Goal: Transaction & Acquisition: Book appointment/travel/reservation

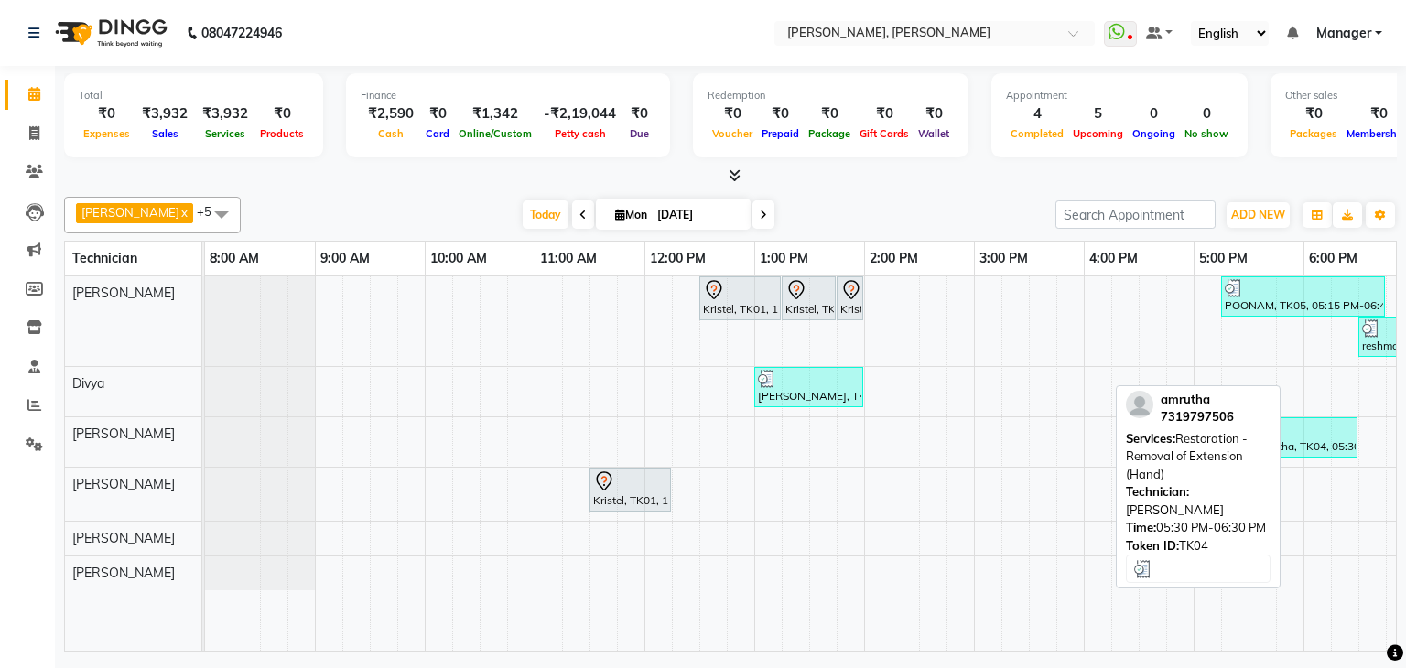
scroll to position [0, 250]
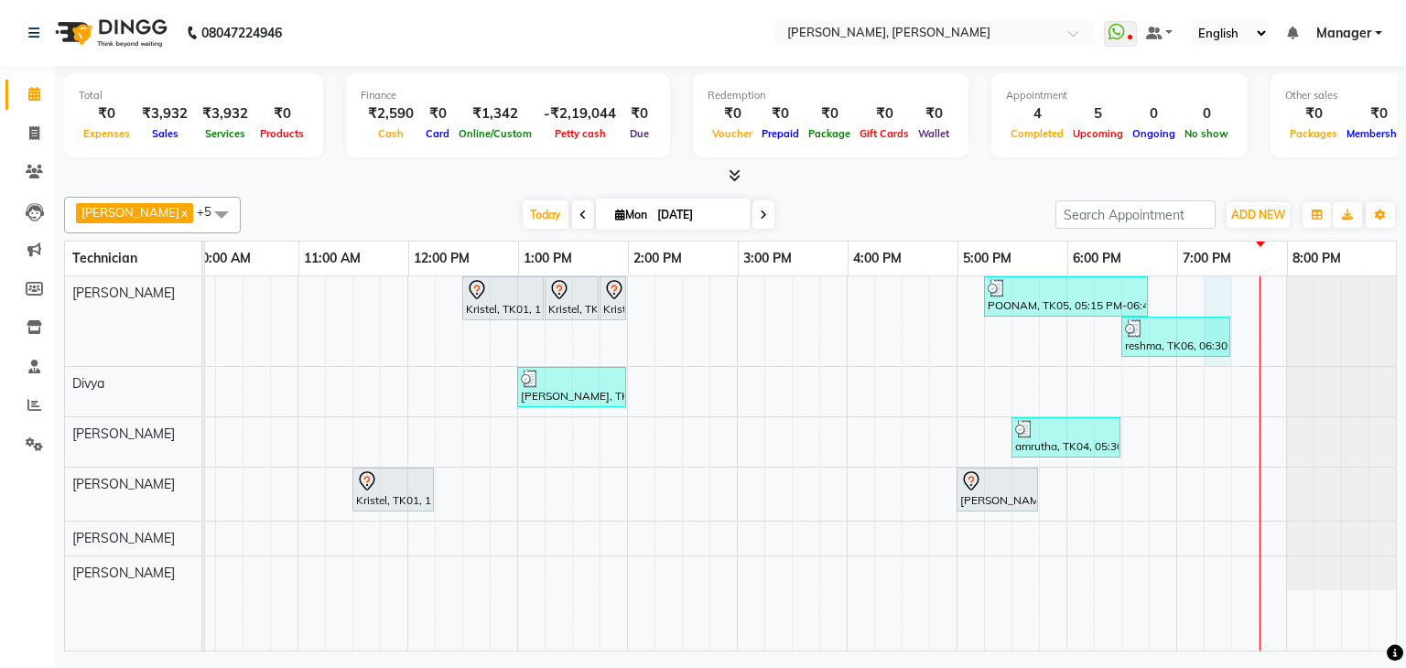
click at [1205, 285] on div "Kristel, TK01, 12:30 PM-01:15 PM, Nail Extension - Acrylic (Hand) Kristel, TK01…" at bounding box center [682, 463] width 1428 height 374
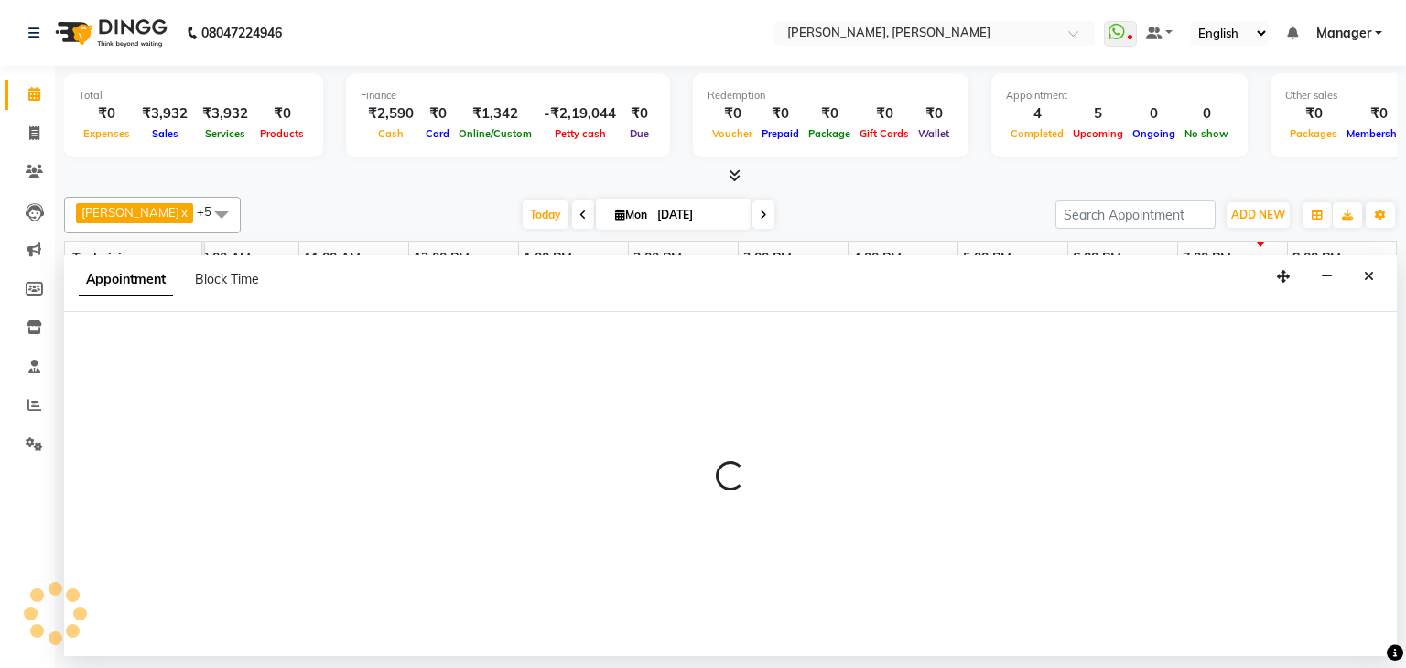
select select "54412"
select select "1155"
select select "tentative"
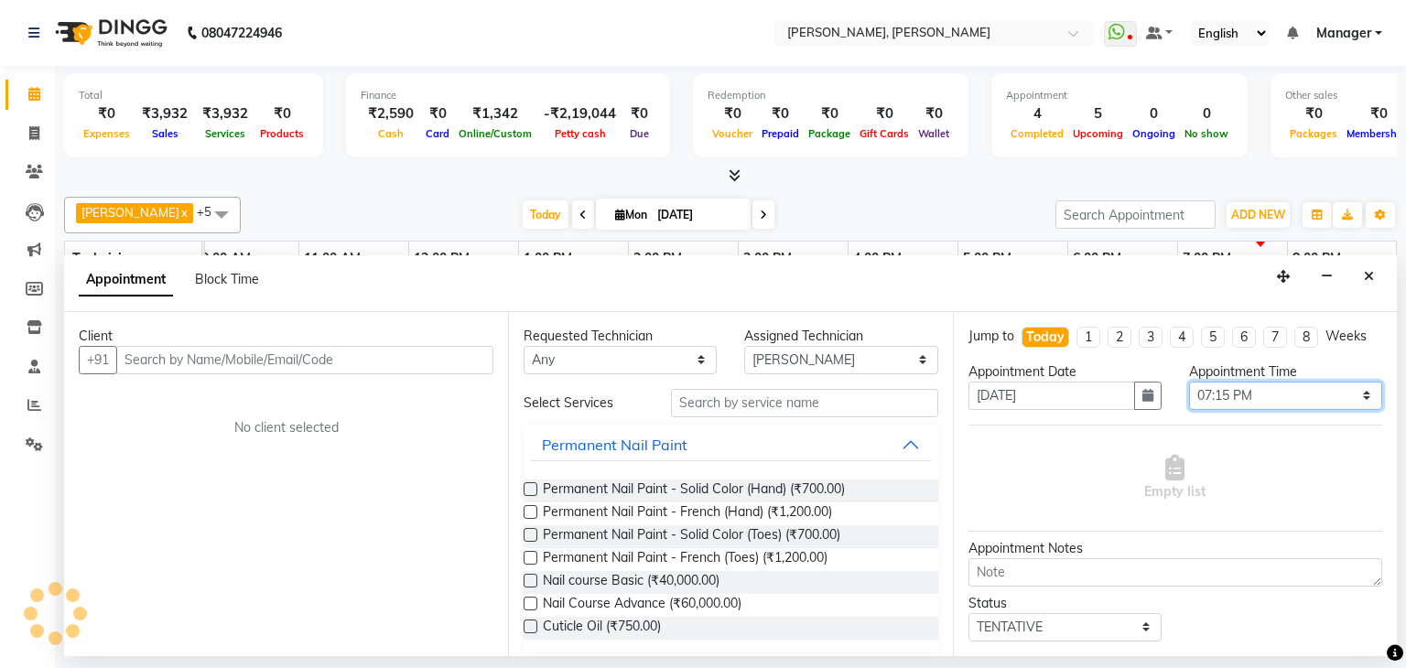
click at [1354, 388] on select "Select 09:00 AM 09:15 AM 09:30 AM 09:45 AM 10:00 AM 10:15 AM 10:30 AM 10:45 AM …" at bounding box center [1285, 396] width 193 height 28
select select "1170"
click at [1189, 382] on select "Select 09:00 AM 09:15 AM 09:30 AM 09:45 AM 10:00 AM 10:15 AM 10:30 AM 10:45 AM …" at bounding box center [1285, 396] width 193 height 28
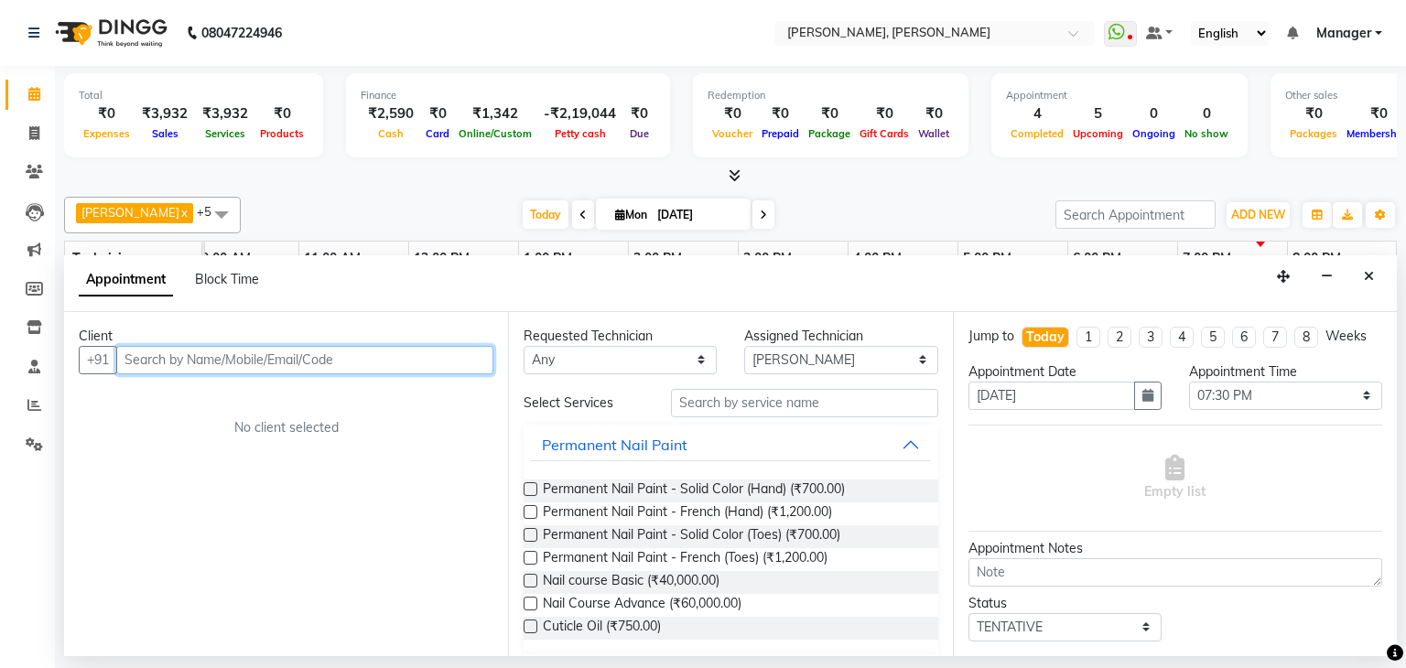
click at [369, 346] on input "text" at bounding box center [304, 360] width 377 height 28
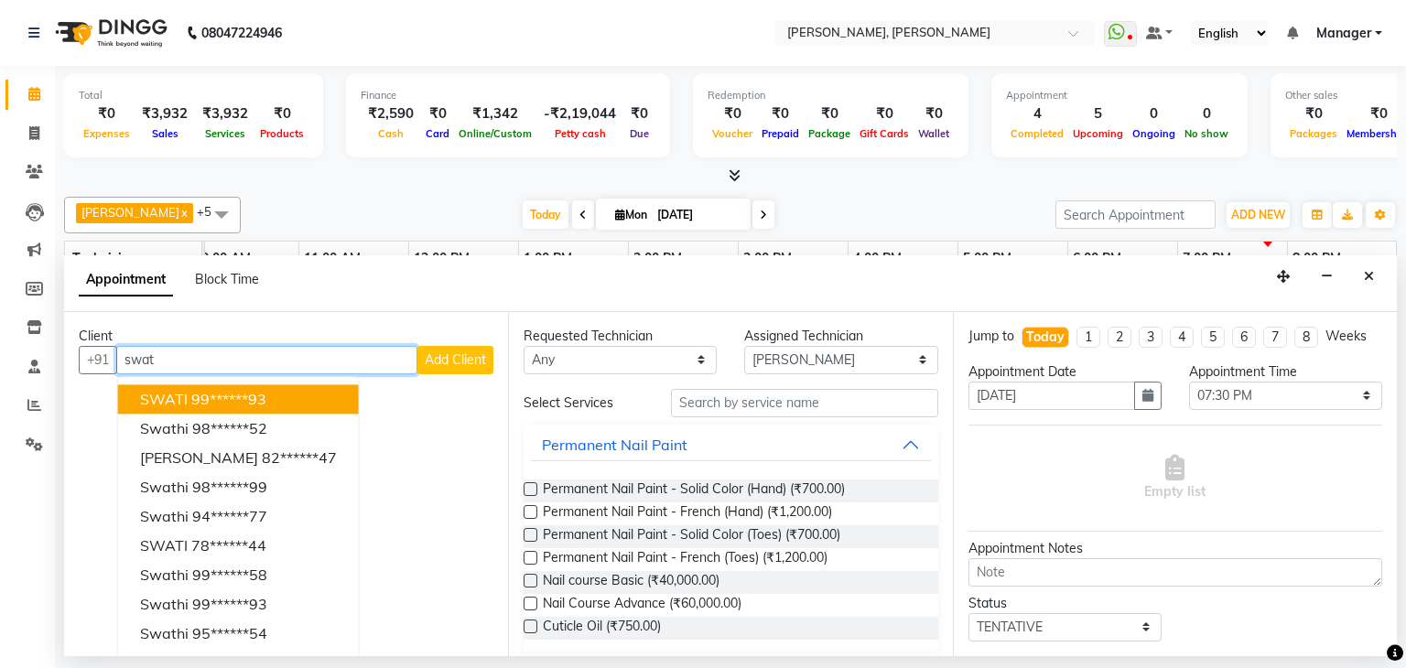
click at [329, 378] on ngb-typeahead-window "SWATI 99******93 Swathi 98******52 [PERSON_NAME] 82******47 swathi 98******99 S…" at bounding box center [238, 530] width 243 height 309
type input "s"
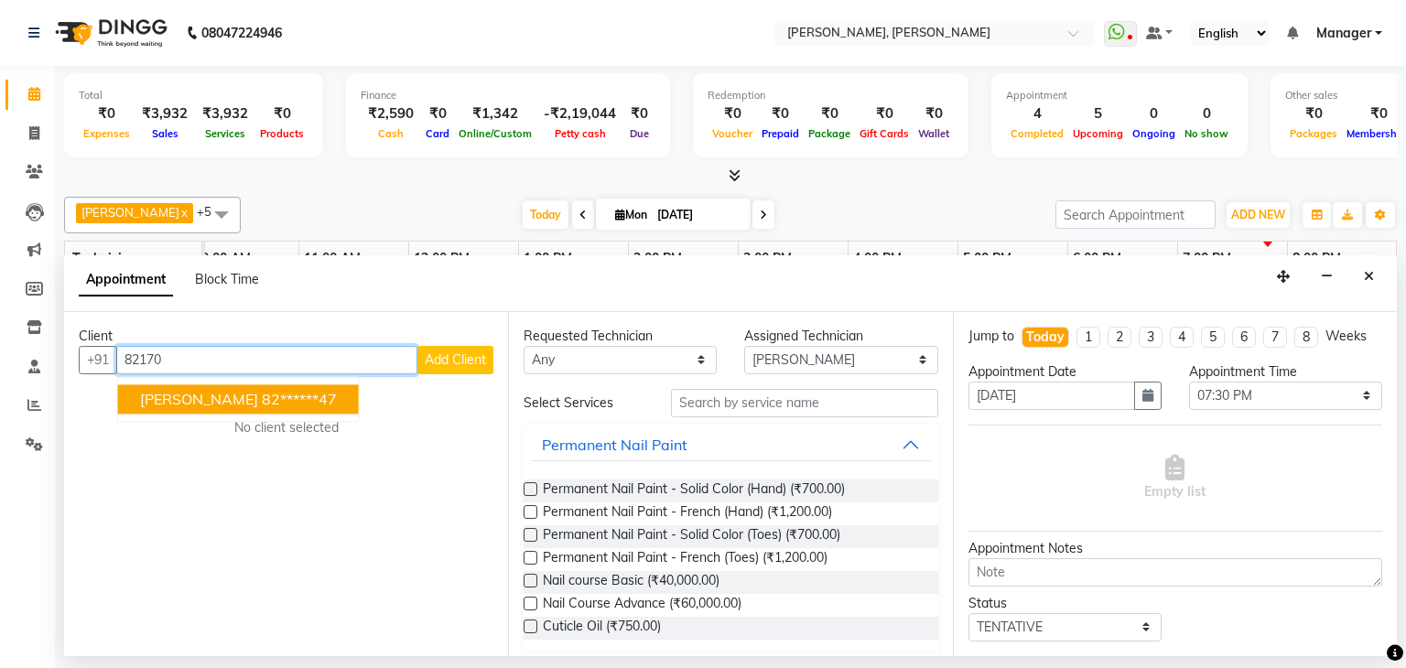
click at [299, 407] on button "[PERSON_NAME] 82******47" at bounding box center [238, 398] width 241 height 29
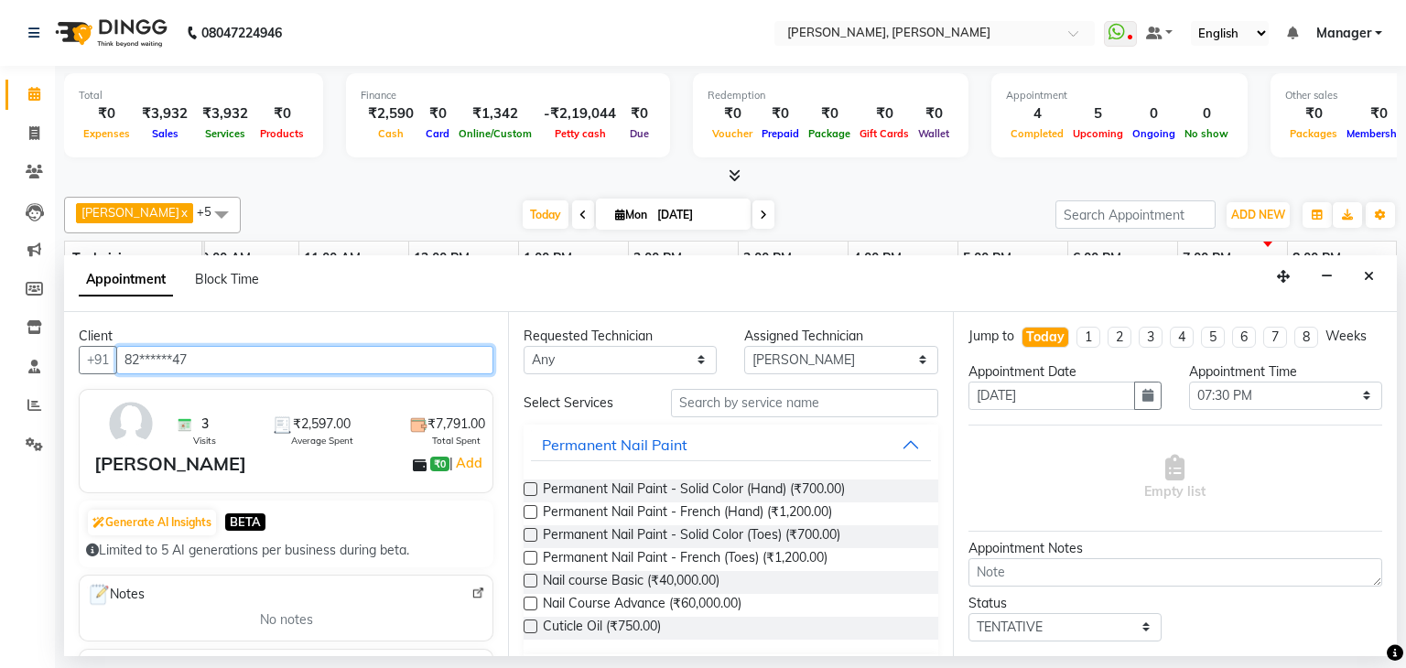
type input "82******47"
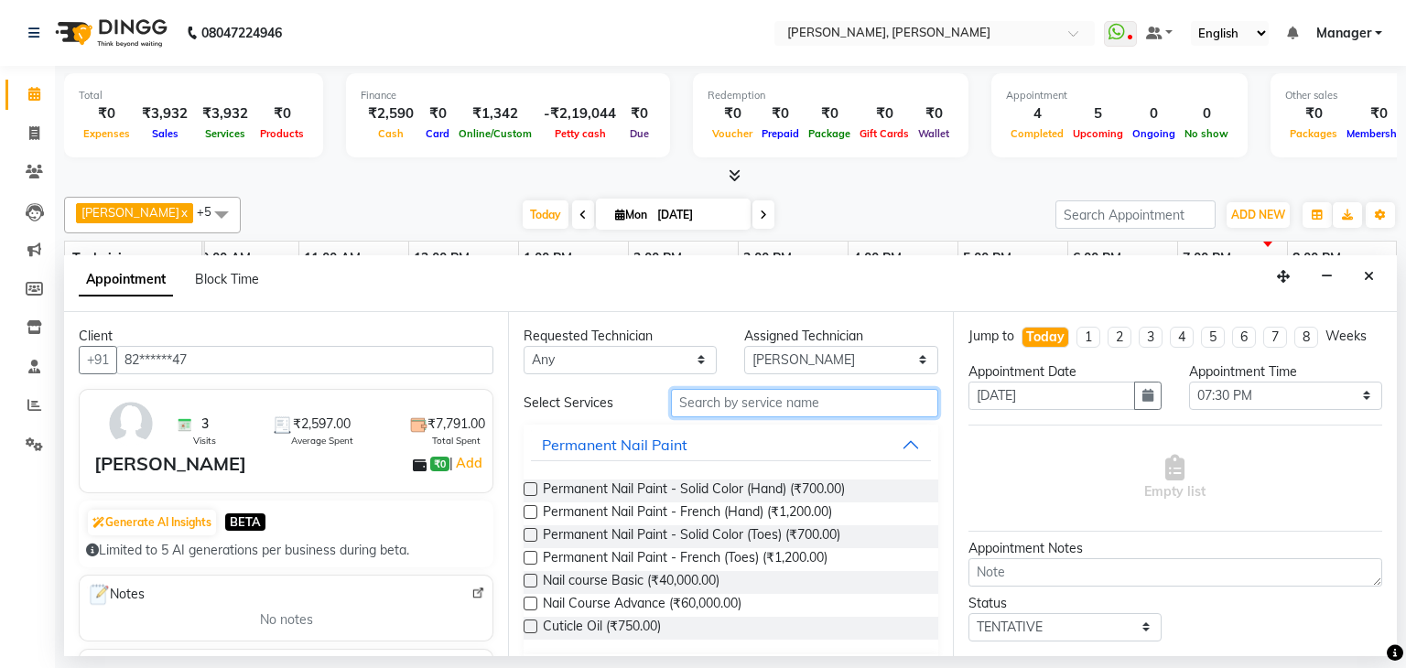
click at [783, 409] on input "text" at bounding box center [804, 403] width 267 height 28
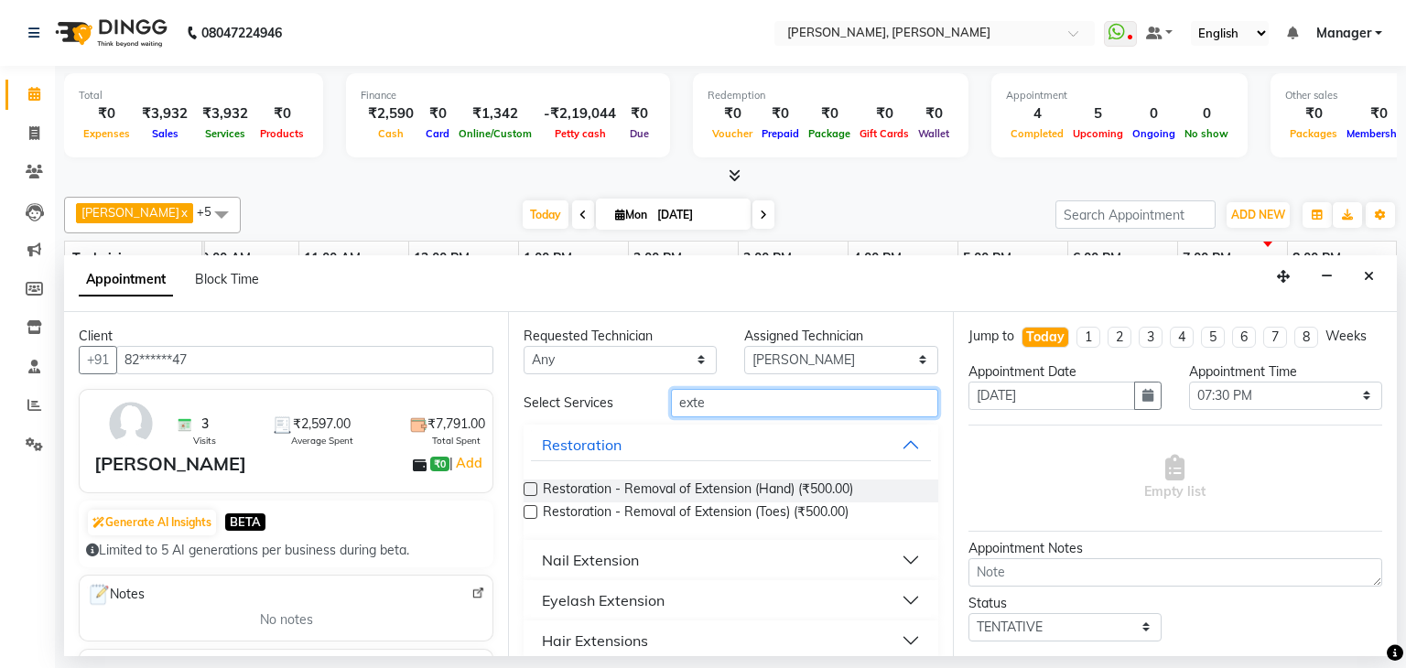
type input "exte"
click at [533, 491] on label at bounding box center [530, 489] width 14 height 14
click at [533, 491] on input "checkbox" at bounding box center [529, 491] width 12 height 12
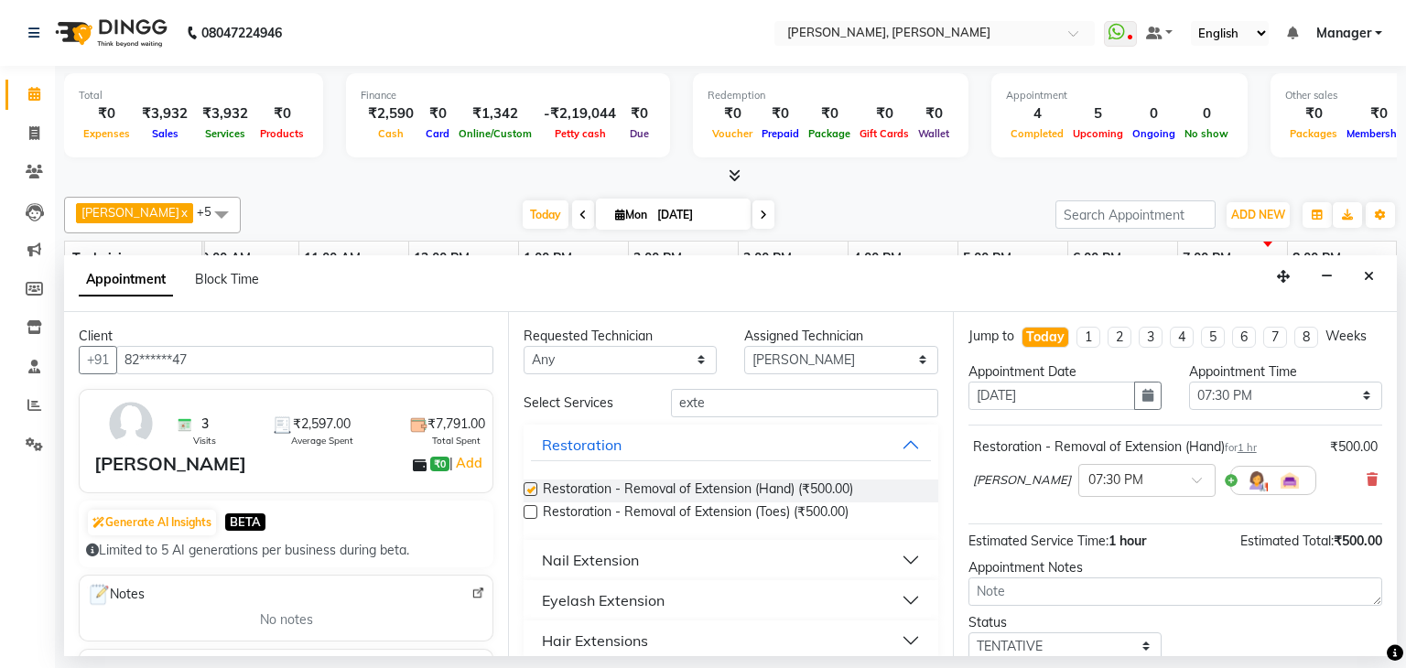
checkbox input "false"
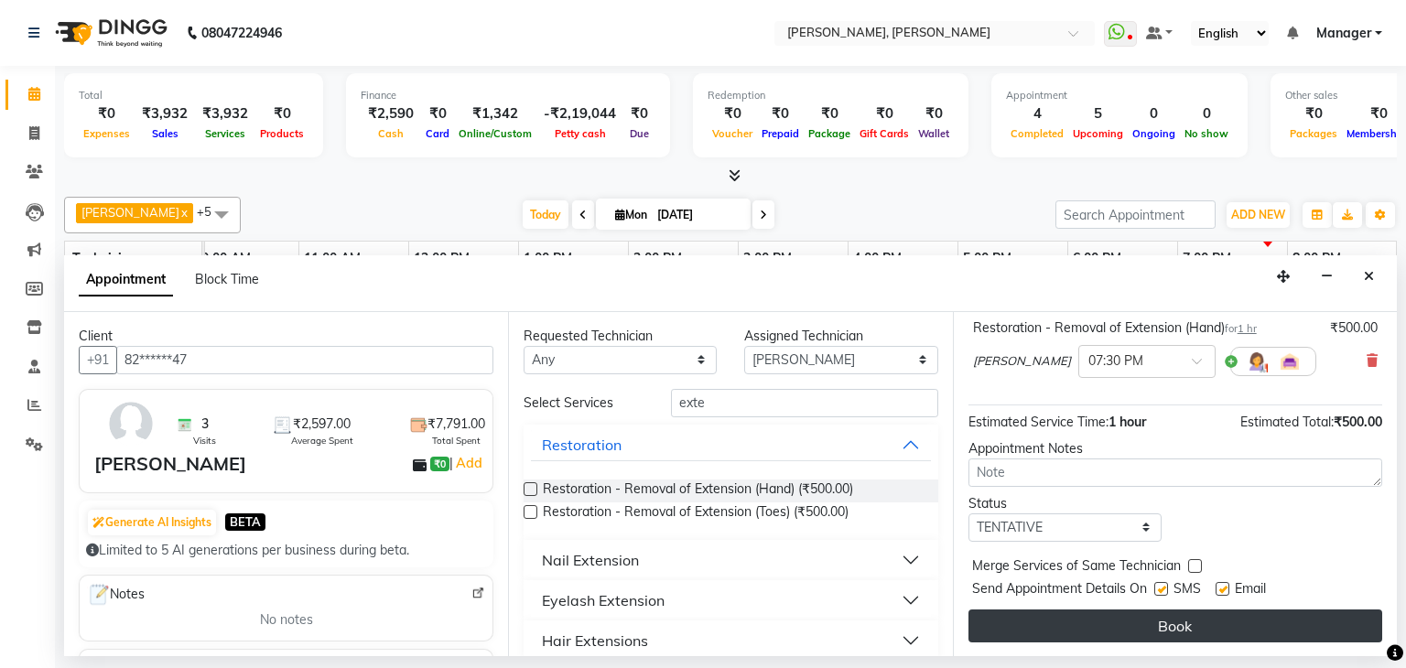
click at [1106, 625] on button "Book" at bounding box center [1175, 625] width 414 height 33
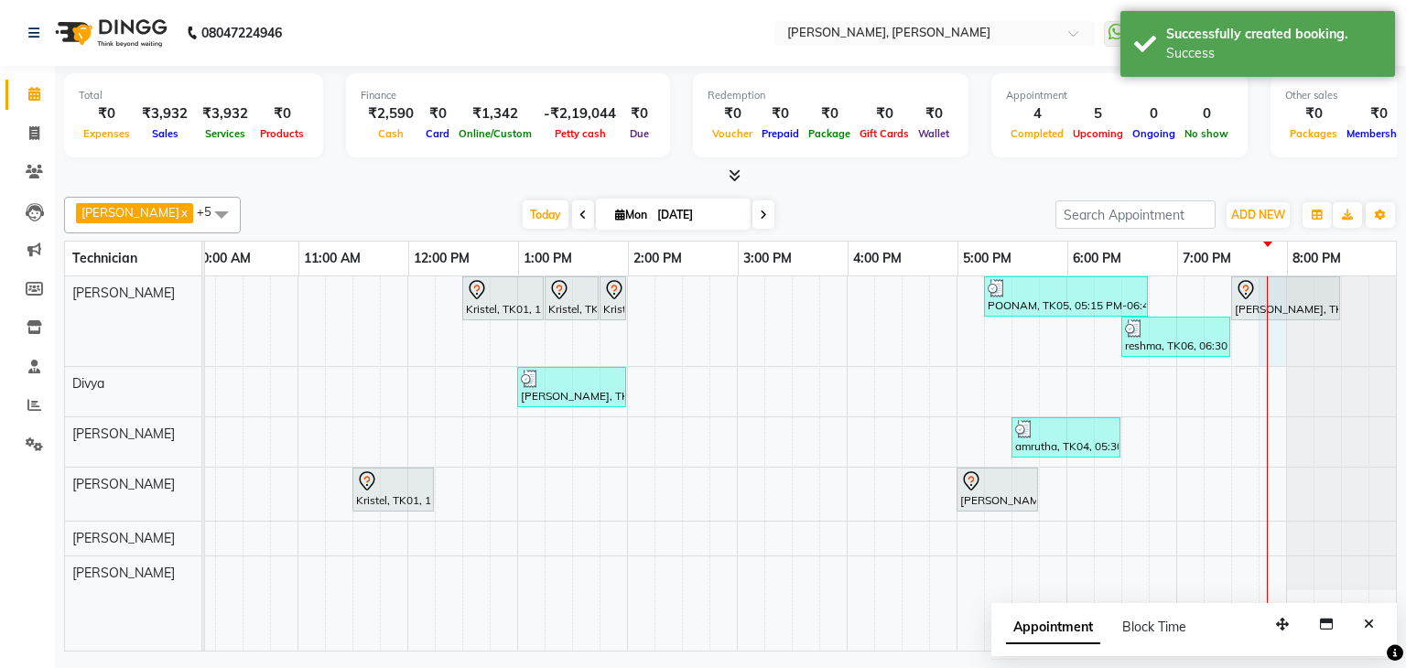
click at [1263, 350] on div "Kristel, TK01, 12:30 PM-01:15 PM, Nail Extension - Acrylic (Hand) Kristel, TK01…" at bounding box center [682, 463] width 1428 height 374
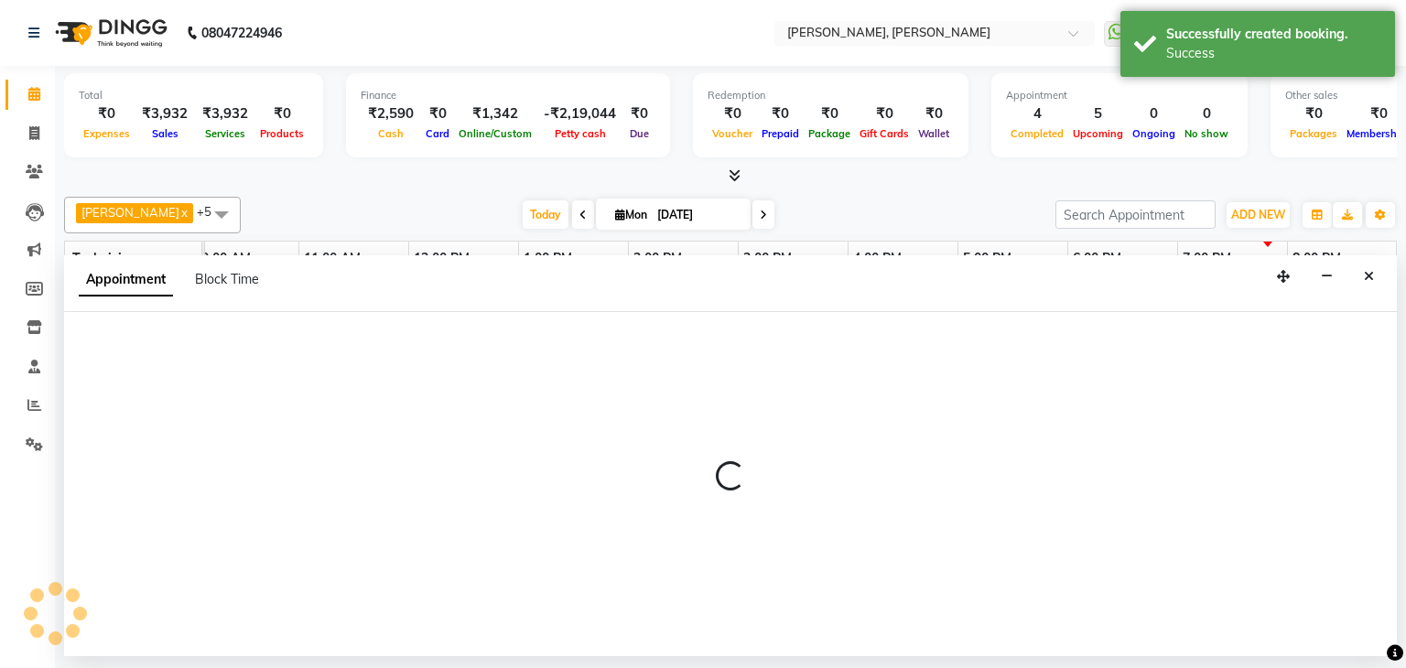
select select "54412"
select select "1185"
select select "tentative"
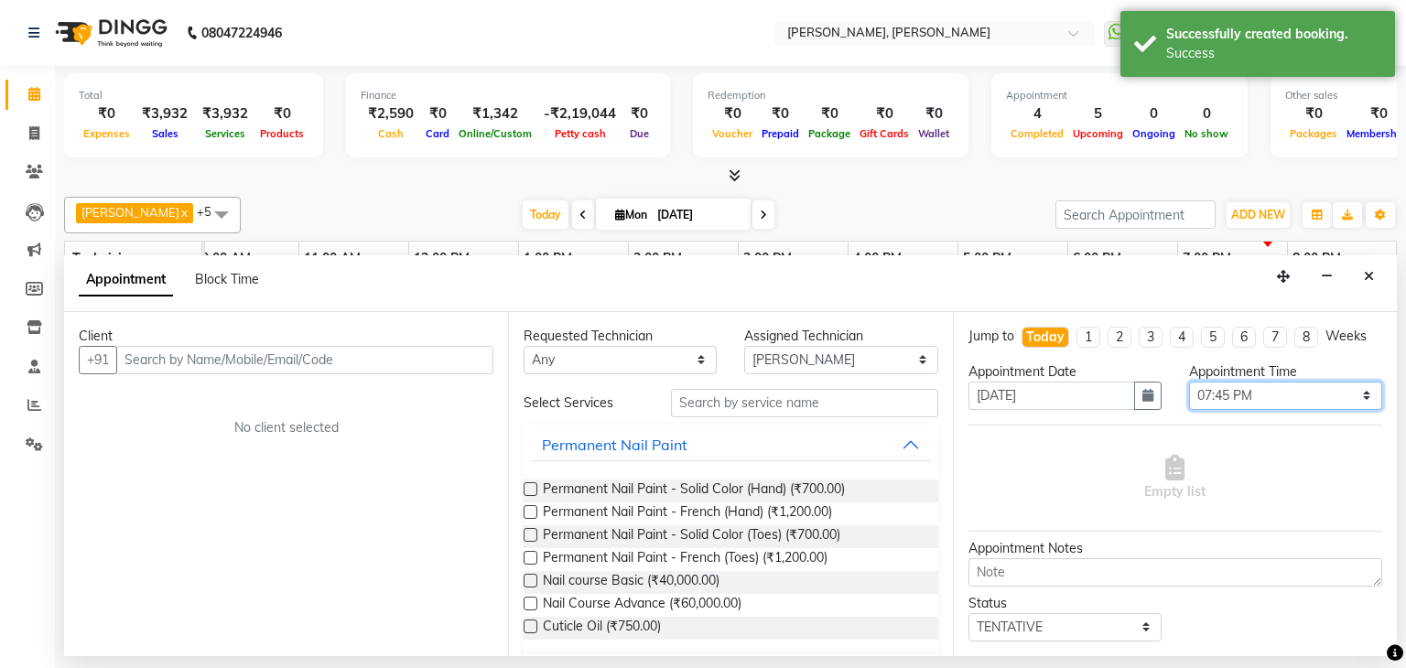
click at [1288, 393] on select "Select 09:00 AM 09:15 AM 09:30 AM 09:45 AM 10:00 AM 10:15 AM 10:30 AM 10:45 AM …" at bounding box center [1285, 396] width 193 height 28
click at [1189, 382] on select "Select 09:00 AM 09:15 AM 09:30 AM 09:45 AM 10:00 AM 10:15 AM 10:30 AM 10:45 AM …" at bounding box center [1285, 396] width 193 height 28
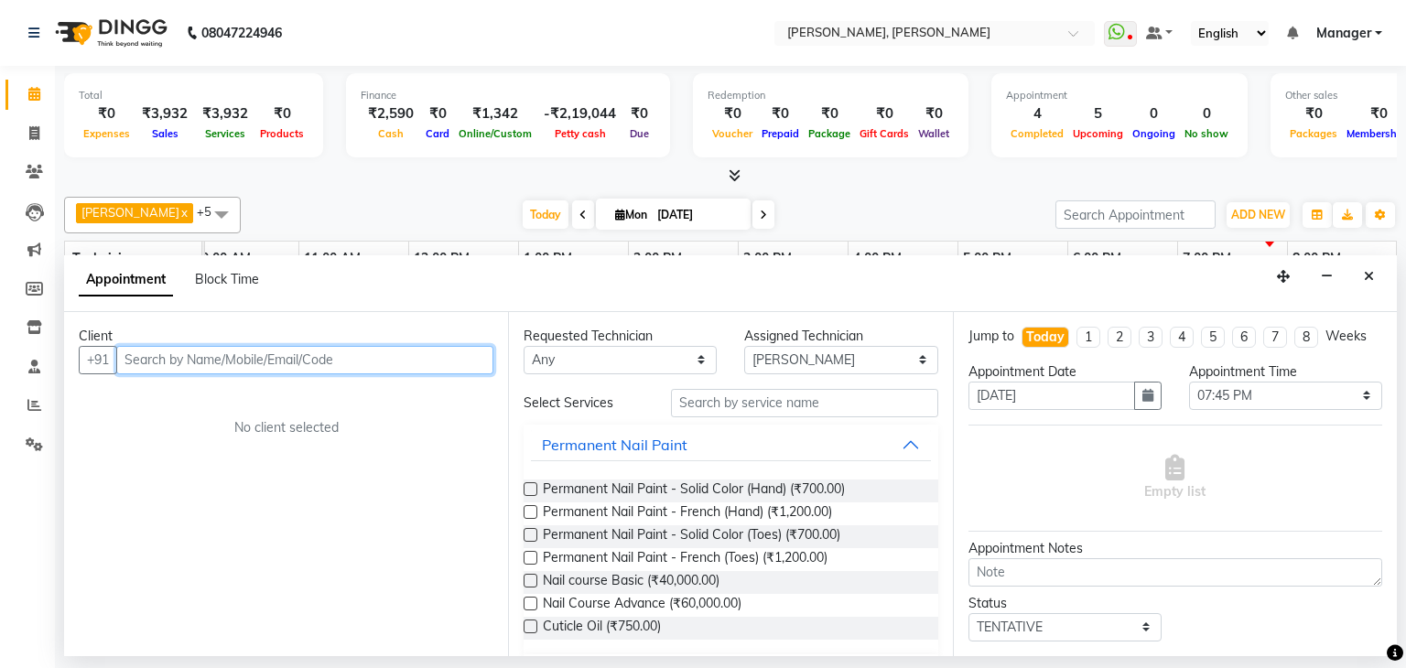
click at [311, 365] on input "text" at bounding box center [304, 360] width 377 height 28
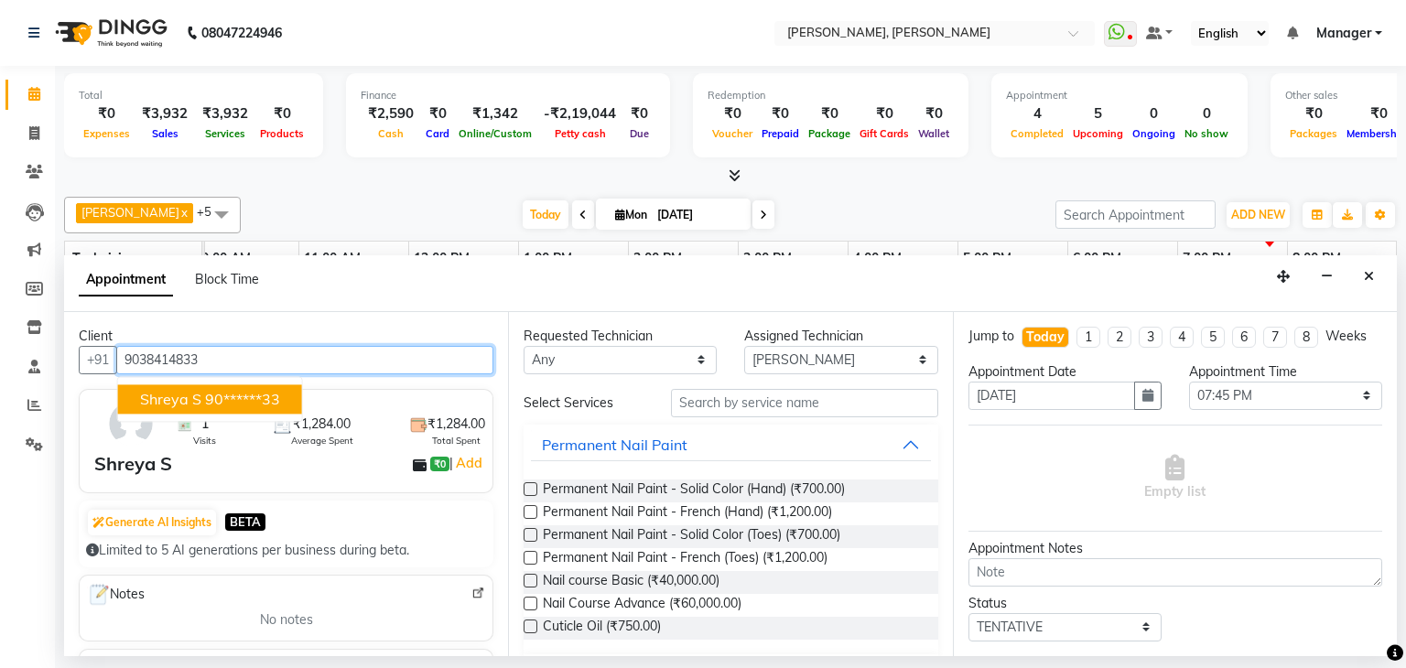
click at [253, 408] on button "Shreya S 90******33" at bounding box center [210, 398] width 184 height 29
type input "90******33"
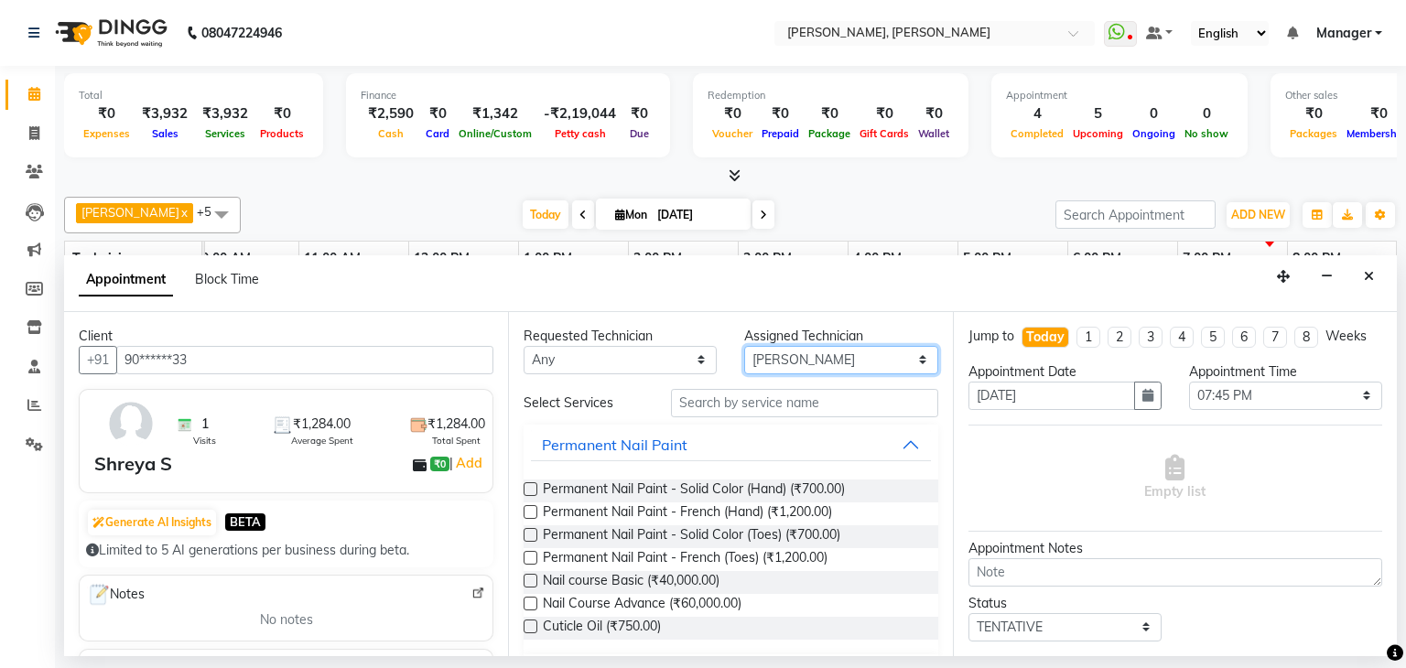
click at [911, 351] on select "Select [PERSON_NAME] [PERSON_NAME] Apshana [PERSON_NAME] Kunal Nikhil [PERSON_N…" at bounding box center [840, 360] width 193 height 28
select select "81777"
click at [744, 346] on select "Select [PERSON_NAME] [PERSON_NAME] Apshana [PERSON_NAME] Kunal Nikhil [PERSON_N…" at bounding box center [840, 360] width 193 height 28
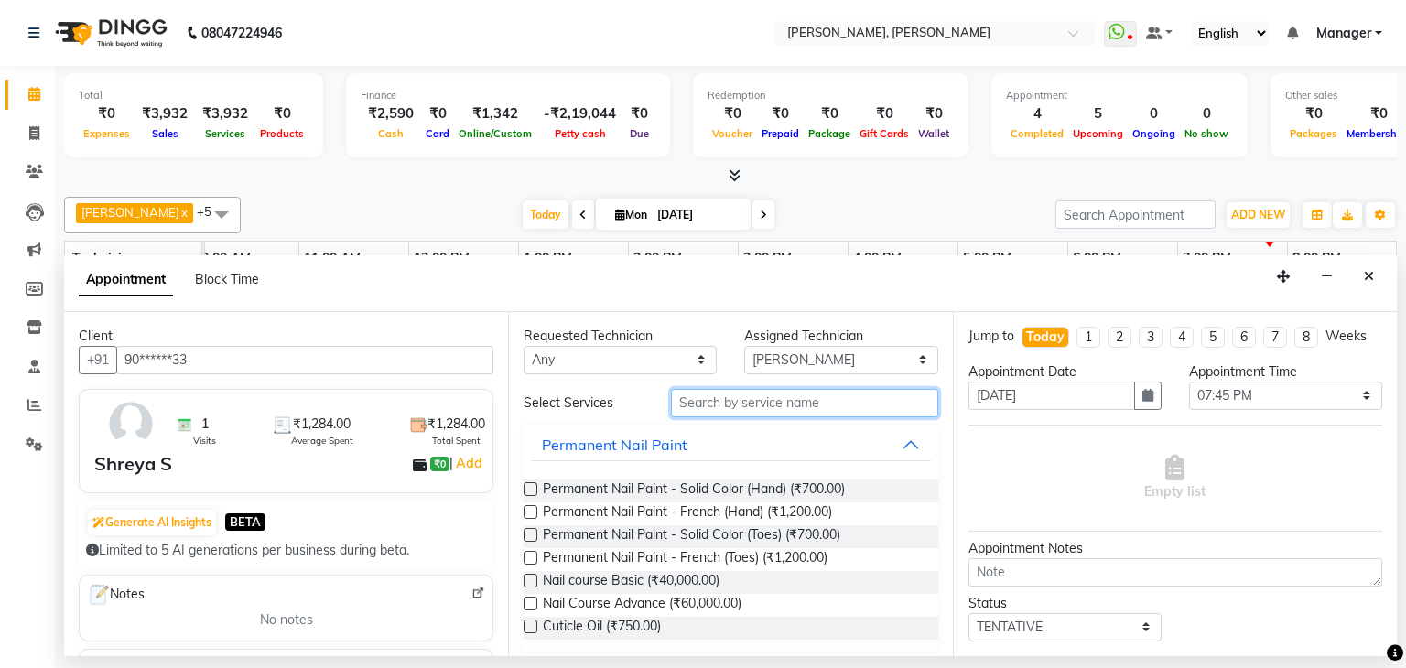
click at [732, 398] on input "text" at bounding box center [804, 403] width 267 height 28
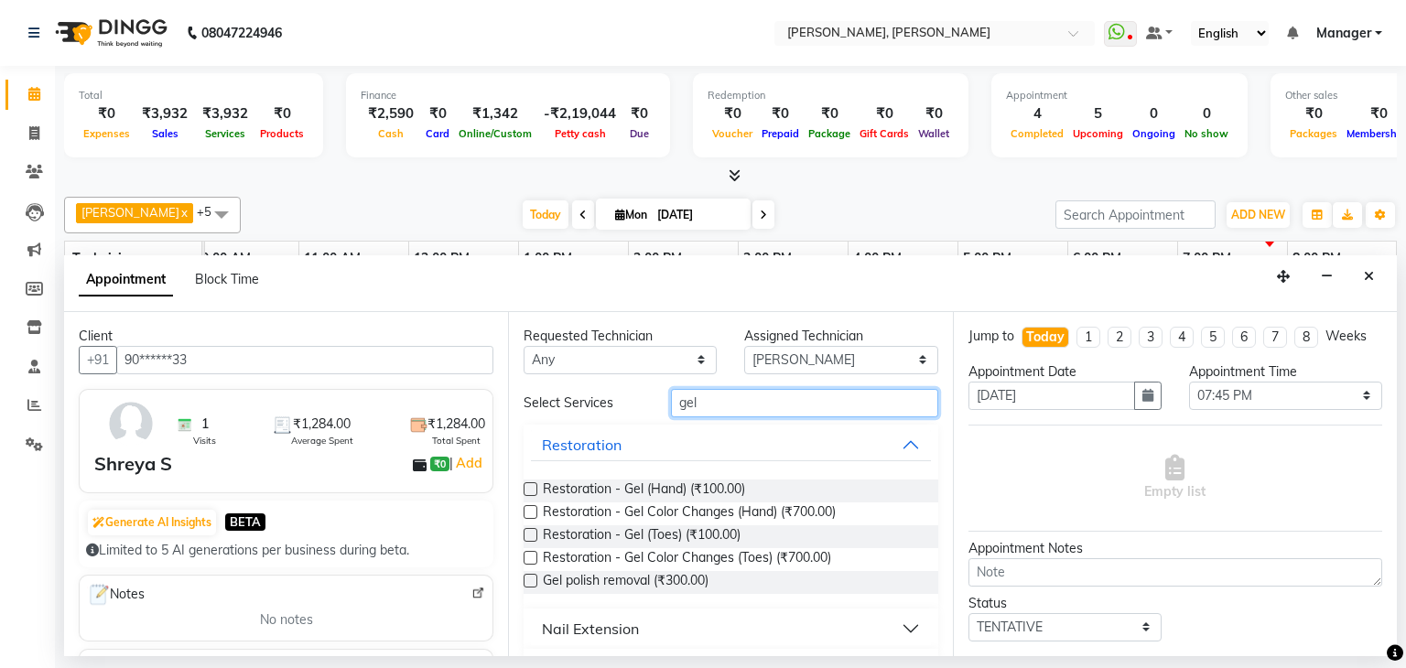
type input "gel"
click at [531, 577] on label at bounding box center [530, 581] width 14 height 14
click at [531, 577] on input "checkbox" at bounding box center [529, 583] width 12 height 12
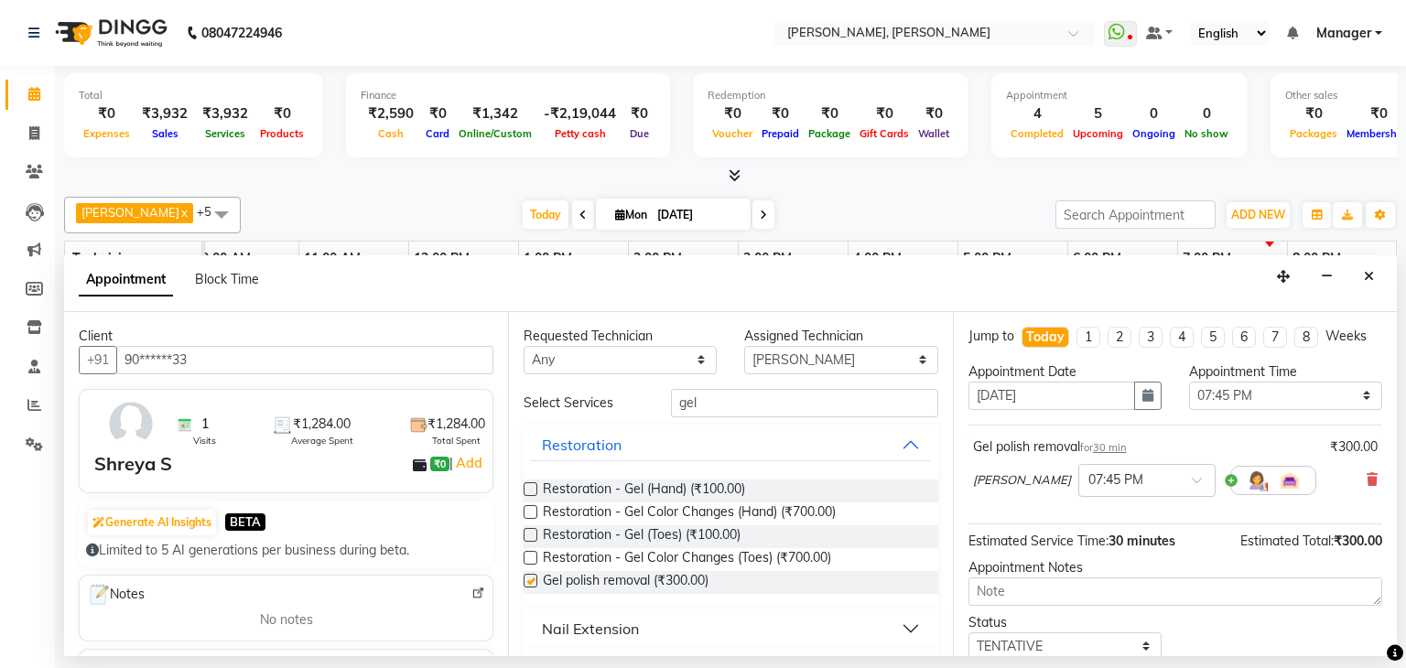
checkbox input "false"
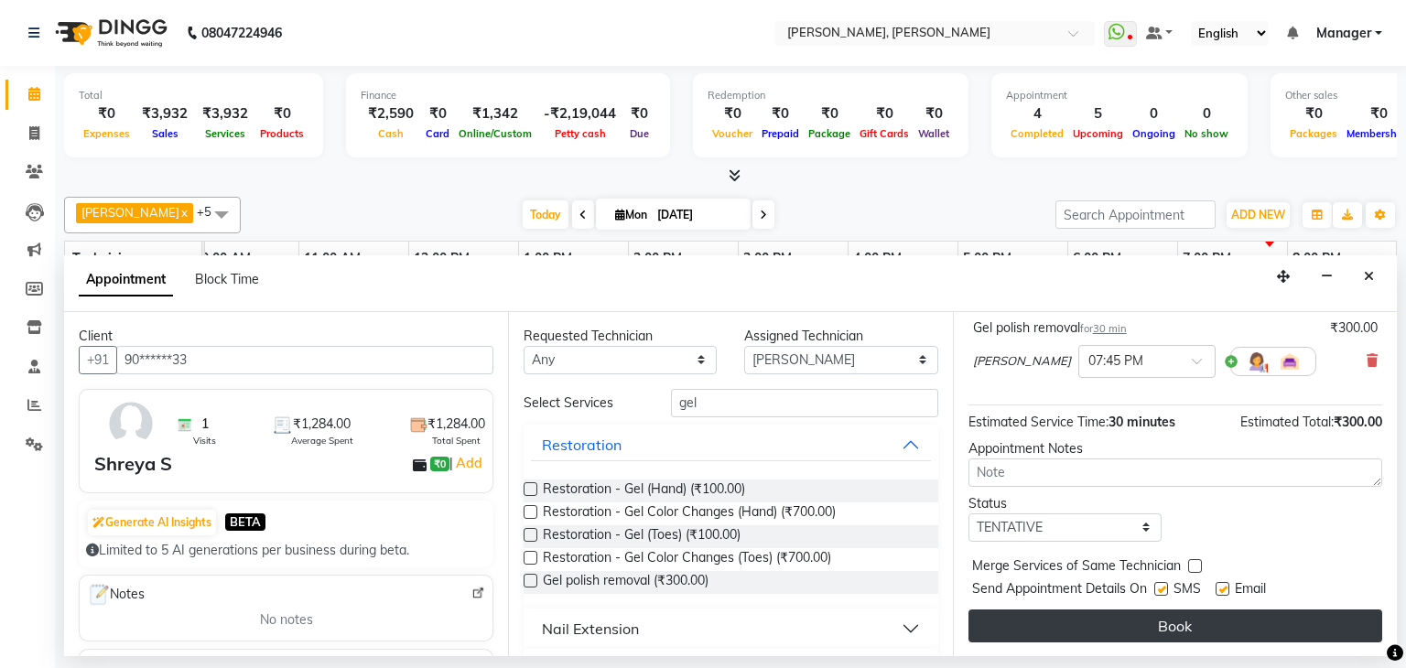
click at [1199, 610] on button "Book" at bounding box center [1175, 625] width 414 height 33
